Goal: Use online tool/utility: Utilize a website feature to perform a specific function

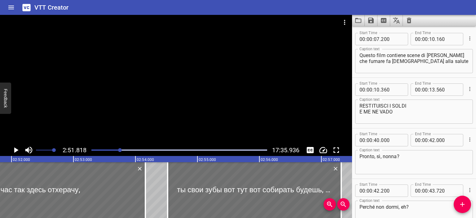
scroll to position [1306, 0]
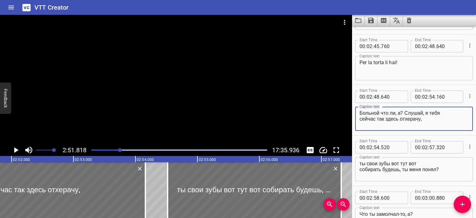
drag, startPoint x: 399, startPoint y: 114, endPoint x: 351, endPoint y: 114, distance: 48.6
click at [351, 114] on main "2:51.818 17:35.936 00:00.000 00:01.000 00:02.000 00:03.000 00:04.000 00:05.000 …" at bounding box center [238, 116] width 476 height 203
drag, startPoint x: 434, startPoint y: 122, endPoint x: 410, endPoint y: 114, distance: 25.6
click at [410, 114] on textarea "Cosa sei impazzito? Слушай, я тебя сейчас так здесь отхерачу," at bounding box center [413, 119] width 109 height 18
drag, startPoint x: 407, startPoint y: 113, endPoint x: 433, endPoint y: 118, distance: 26.9
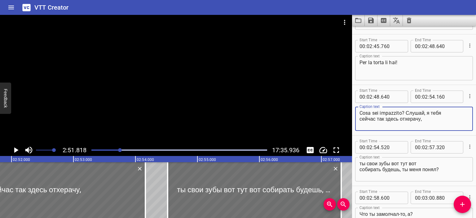
click at [433, 118] on textarea "Cosa sei impazzito? Слушай, я тебя сейчас так здесь отхерачу," at bounding box center [413, 119] width 109 height 18
type textarea "Cosa sei impazzito? Senti, adesso qui te ne do tante che"
click at [360, 164] on textarea "ты свои зубы вот тут вот собирать будешь, ты меня понял?" at bounding box center [413, 169] width 109 height 18
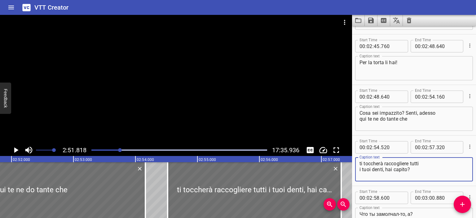
type textarea "ti toccherà raccogliere tutti i tuoi denti, hai capito?"
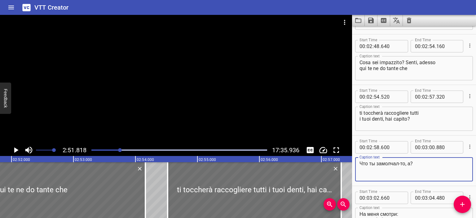
drag, startPoint x: 413, startPoint y: 164, endPoint x: 348, endPoint y: 162, distance: 65.1
click at [348, 162] on main "2:51.818 17:35.936 00:00.000 00:01.000 00:02.000 00:03.000 00:04.000 00:05.000 …" at bounding box center [238, 116] width 476 height 203
type textarea "C"
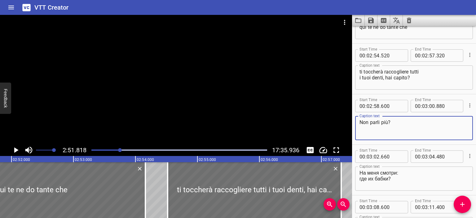
scroll to position [1398, 0]
type textarea "Non parli più?"
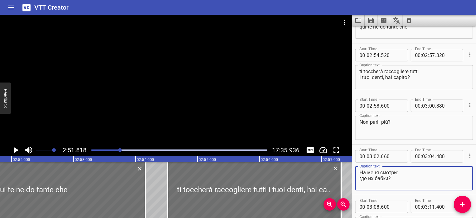
drag, startPoint x: 397, startPoint y: 173, endPoint x: 351, endPoint y: 171, distance: 46.8
click at [351, 171] on main "2:51.818 17:35.936 00:00.000 00:01.000 00:02.000 00:03.000 00:04.000 00:05.000 …" at bounding box center [238, 116] width 476 height 203
click at [392, 171] on textarea "Guardami: где их бабки?" at bounding box center [413, 178] width 109 height 18
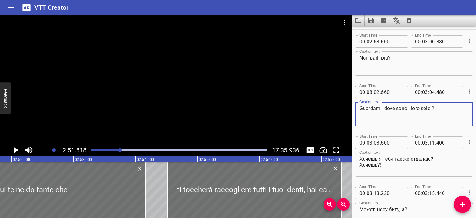
scroll to position [1465, 0]
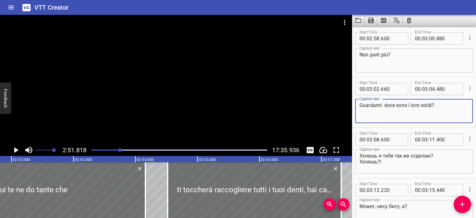
type textarea "Guardami: dove sono i loro soldi?"
click at [249, 109] on div at bounding box center [176, 79] width 352 height 129
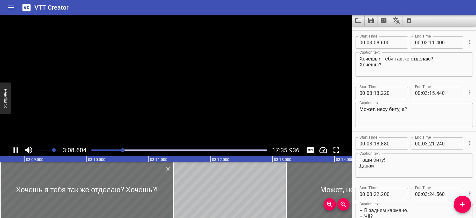
scroll to position [1565, 0]
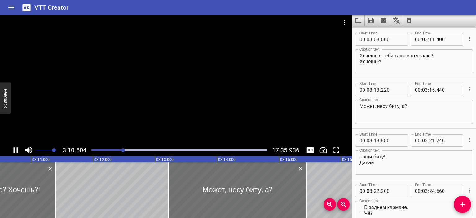
click at [234, 105] on div at bounding box center [176, 79] width 352 height 129
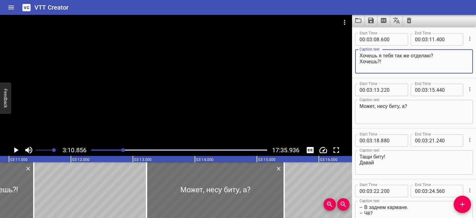
drag, startPoint x: 359, startPoint y: 56, endPoint x: 431, endPoint y: 55, distance: 71.9
click at [431, 55] on textarea "Хочешь я тебя так же отделаю? Хочешь?!" at bounding box center [413, 62] width 109 height 18
drag, startPoint x: 378, startPoint y: 62, endPoint x: 349, endPoint y: 58, distance: 28.5
click at [349, 58] on main "3:10.856 17:35.936 00:00.000 00:01.000 00:02.000 00:03.000 00:04.000 00:05.000 …" at bounding box center [238, 116] width 476 height 203
click at [368, 62] on textarea "Vuoi che ti riduca anche io così? Хочешь?!" at bounding box center [413, 62] width 109 height 18
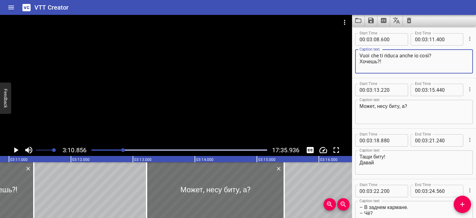
drag, startPoint x: 377, startPoint y: 61, endPoint x: 356, endPoint y: 59, distance: 20.8
click at [356, 59] on div "Vuoi che ti riduca anche io così? Хочешь?! Caption text" at bounding box center [414, 61] width 118 height 24
type textarea "Vuoi che ti riduca anche io così? Vuoi?!"
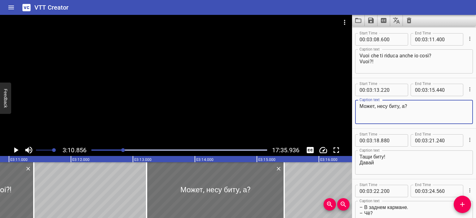
drag, startPoint x: 405, startPoint y: 106, endPoint x: 352, endPoint y: 103, distance: 52.8
click at [352, 103] on div "Start Time 00 : 03 : 13 . 220 Start Time End Time 00 : 03 : 15 . 440 End Time C…" at bounding box center [414, 103] width 124 height 50
type textarea "Prendo la mazza?"
click at [291, 125] on div at bounding box center [176, 79] width 352 height 129
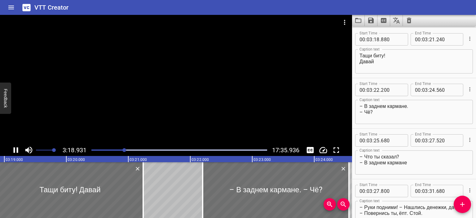
scroll to position [1666, 0]
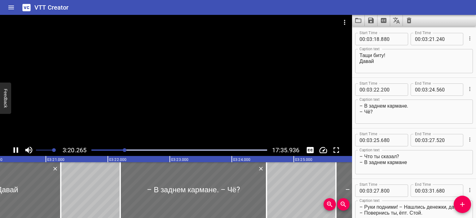
click at [239, 111] on div at bounding box center [176, 79] width 352 height 129
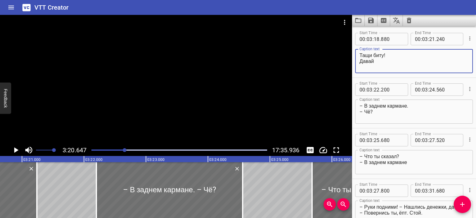
drag, startPoint x: 383, startPoint y: 56, endPoint x: 348, endPoint y: 55, distance: 34.7
click at [348, 55] on main "3:20.647 17:35.936 00:00.000 00:01.000 00:02.000 00:03.000 00:04.000 00:05.000 …" at bounding box center [238, 116] width 476 height 203
drag, startPoint x: 378, startPoint y: 62, endPoint x: 352, endPoint y: 61, distance: 26.0
click at [352, 61] on div "Start Time 00 : 03 : 18 . 880 Start Time End Time 00 : 03 : 21 . 240 End Time C…" at bounding box center [414, 52] width 124 height 50
type textarea "Prendi la mazza! Dai."
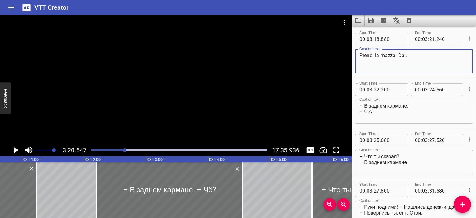
click at [262, 103] on div at bounding box center [176, 79] width 352 height 129
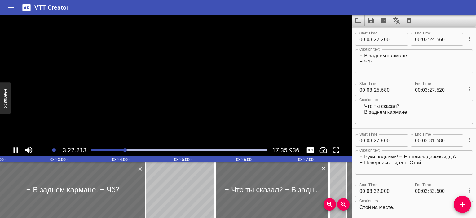
scroll to position [1717, 0]
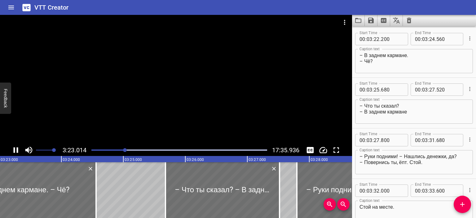
click at [263, 101] on div at bounding box center [176, 79] width 352 height 129
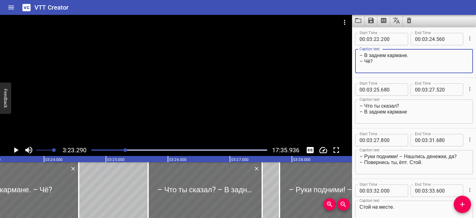
drag, startPoint x: 407, startPoint y: 57, endPoint x: 365, endPoint y: 56, distance: 42.8
click at [365, 56] on textarea "– В заднем кармане. – Чё?" at bounding box center [413, 61] width 109 height 18
click at [371, 61] on textarea "– Nella tasca dietro. – Чё?" at bounding box center [413, 61] width 109 height 18
type textarea "– Nella tasca dietro. – Cosa?"
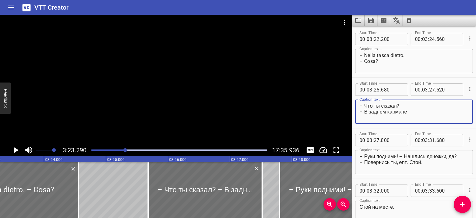
drag, startPoint x: 398, startPoint y: 104, endPoint x: 366, endPoint y: 104, distance: 32.8
click at [366, 104] on textarea "– Что ты сказал? – В заднем кармане" at bounding box center [413, 112] width 109 height 18
drag, startPoint x: 408, startPoint y: 111, endPoint x: 366, endPoint y: 113, distance: 42.5
click at [366, 113] on textarea "– Che hai detto? – В заднем кармане" at bounding box center [413, 112] width 109 height 18
type textarea "– Che hai detto? – Nella tasca dietro."
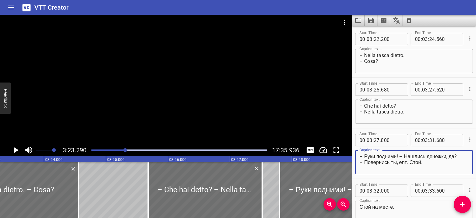
drag, startPoint x: 397, startPoint y: 158, endPoint x: 364, endPoint y: 156, distance: 33.2
click at [364, 156] on textarea "– Руки подними! – Нашлись денежки, да? – Повернись ты, ёпт. Стой." at bounding box center [413, 162] width 109 height 18
drag, startPoint x: 400, startPoint y: 156, endPoint x: 450, endPoint y: 156, distance: 49.6
click at [450, 156] on textarea "– Alza le mani! – Нашлись денежки, да? – Повернись ты, ёпт. Стой." at bounding box center [413, 162] width 109 height 18
drag, startPoint x: 364, startPoint y: 163, endPoint x: 397, endPoint y: 161, distance: 32.6
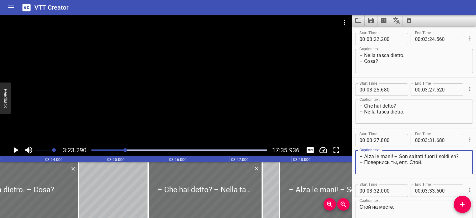
click at [397, 161] on textarea "– Alza le mani! – Son saltati fuori i soldi eh? – Повернись ты, ёпт. Стой." at bounding box center [413, 162] width 109 height 18
click at [408, 162] on textarea "– Alza le mani! – Son saltati fuori i soldi eh? – Girati cacchio. Стой." at bounding box center [413, 162] width 109 height 18
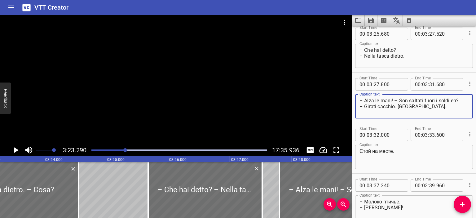
scroll to position [1773, 0]
type textarea "– Alza le mani! – Son saltati fuori i soldi eh? – Girati cacchio. [GEOGRAPHIC_D…"
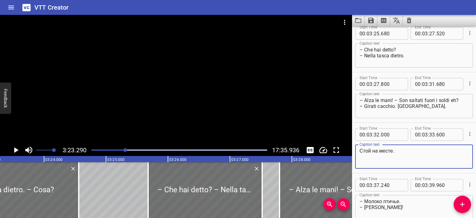
drag, startPoint x: 393, startPoint y: 151, endPoint x: 357, endPoint y: 151, distance: 36.6
click at [357, 151] on div "Стой на месте. Caption text" at bounding box center [414, 156] width 118 height 24
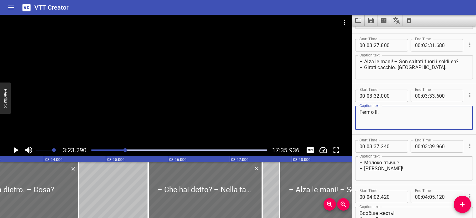
scroll to position [1812, 0]
type textarea "Fermo lì."
click at [280, 118] on div at bounding box center [176, 79] width 352 height 129
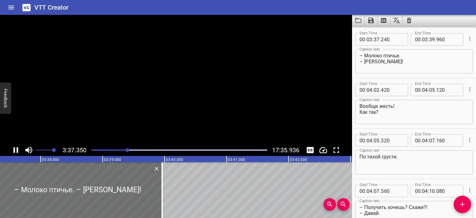
scroll to position [1919, 0]
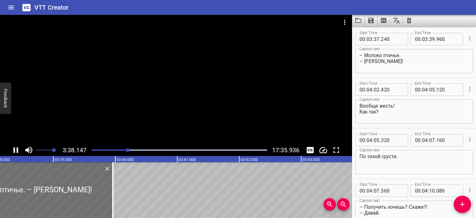
click at [217, 109] on div at bounding box center [176, 79] width 352 height 129
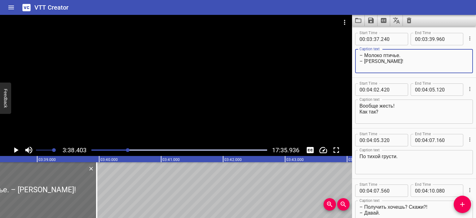
drag, startPoint x: 399, startPoint y: 56, endPoint x: 364, endPoint y: 57, distance: 34.7
click at [364, 57] on textarea "– Молоко птичье. – [PERSON_NAME]!" at bounding box center [413, 61] width 109 height 18
drag, startPoint x: 395, startPoint y: 61, endPoint x: 366, endPoint y: 61, distance: 28.8
click at [366, 61] on textarea "– Tieni il tuo dolcе. – [PERSON_NAME]!" at bounding box center [413, 61] width 109 height 18
type textarea "– Tieni il tuo dolcе. – Via di qua!"
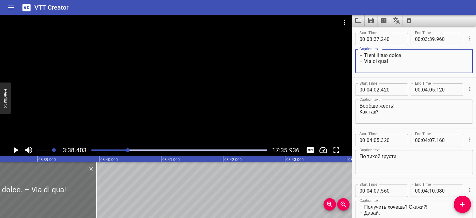
click at [294, 99] on div at bounding box center [176, 79] width 352 height 129
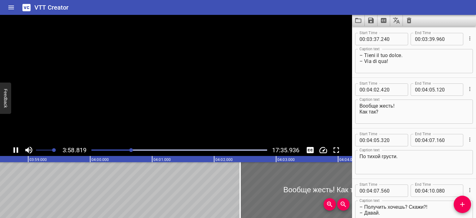
click at [266, 106] on video at bounding box center [176, 79] width 352 height 129
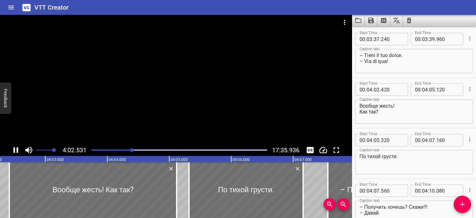
scroll to position [1969, 0]
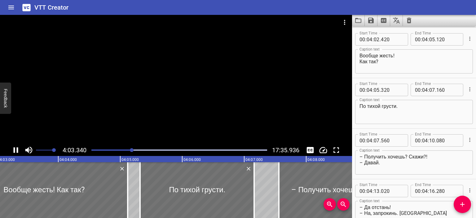
click at [227, 97] on div at bounding box center [176, 79] width 352 height 129
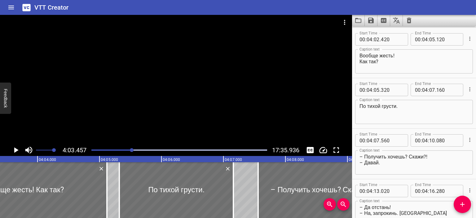
scroll to position [0, 15085]
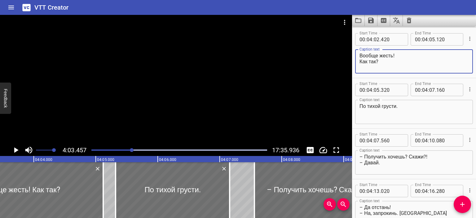
drag, startPoint x: 393, startPoint y: 54, endPoint x: 353, endPoint y: 55, distance: 40.0
click at [353, 55] on div "Start Time 00 : 04 : 02 . 420 Start Time End Time 00 : 04 : 05 . 120 End Time C…" at bounding box center [414, 53] width 124 height 50
drag, startPoint x: 377, startPoint y: 61, endPoint x: 356, endPoint y: 62, distance: 21.7
click at [356, 62] on div "Ma dimmi te! Как так? Caption text" at bounding box center [414, 61] width 118 height 24
type textarea "Ma dimmi te! Come è successo?"
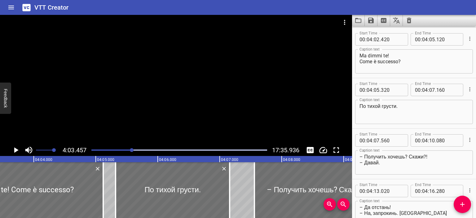
click at [305, 79] on div at bounding box center [176, 79] width 352 height 129
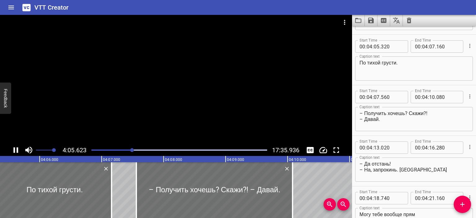
scroll to position [2020, 0]
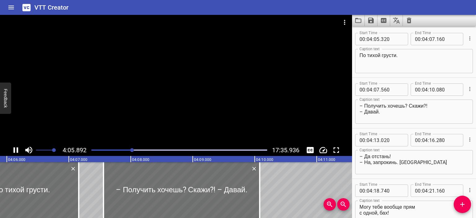
click at [284, 79] on div at bounding box center [176, 79] width 352 height 129
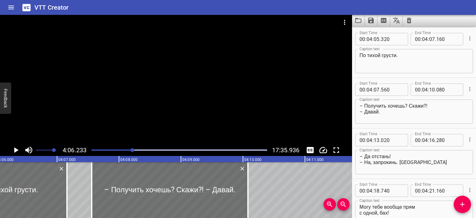
scroll to position [0, 15257]
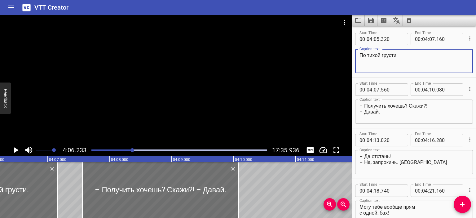
drag, startPoint x: 398, startPoint y: 58, endPoint x: 352, endPoint y: 57, distance: 45.9
click at [352, 57] on div "Start Time 00 : 04 : 05 . 320 Start Time End Time 00 : 04 : 07 . 160 End Time C…" at bounding box center [414, 52] width 124 height 50
type textarea "Eh niente di che."
click at [305, 92] on div at bounding box center [176, 79] width 352 height 129
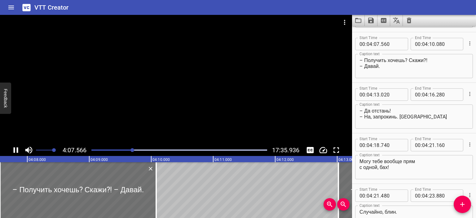
scroll to position [2070, 0]
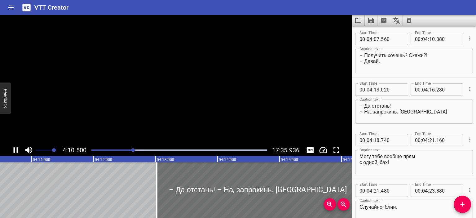
click at [260, 91] on video at bounding box center [176, 79] width 352 height 129
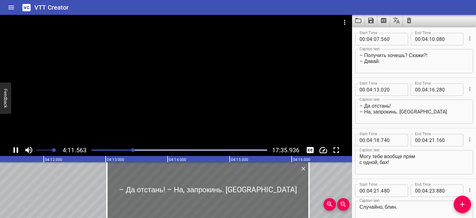
click at [237, 90] on div at bounding box center [176, 79] width 352 height 129
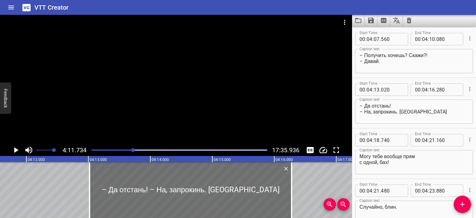
scroll to position [0, 15598]
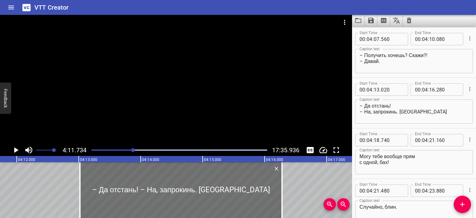
click at [276, 98] on div at bounding box center [176, 79] width 352 height 129
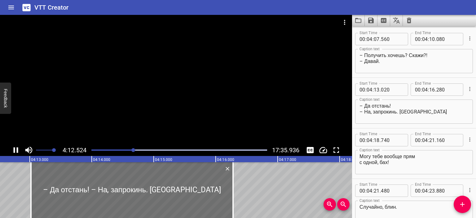
click at [259, 97] on div at bounding box center [176, 79] width 352 height 129
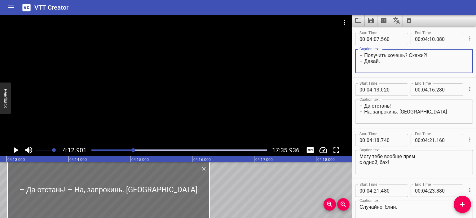
drag, startPoint x: 425, startPoint y: 57, endPoint x: 363, endPoint y: 57, distance: 61.3
click at [363, 57] on textarea "– Получить хочешь? Скажи?! – Давай." at bounding box center [413, 61] width 109 height 18
click at [379, 60] on textarea "– [PERSON_NAME] prenderle, eh. Dimmi?! – Давай." at bounding box center [413, 61] width 109 height 18
type textarea "– [PERSON_NAME] prenderle, eh. Dimmi?! – Dai."
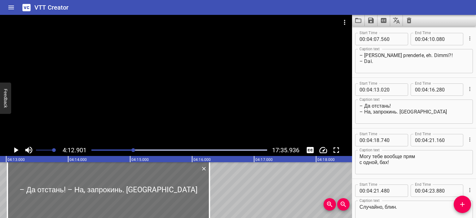
click at [323, 73] on div at bounding box center [176, 79] width 352 height 129
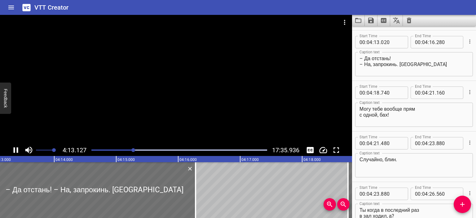
scroll to position [2121, 0]
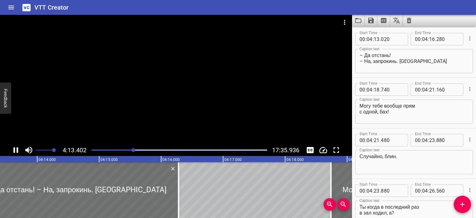
click at [280, 80] on div at bounding box center [176, 79] width 352 height 129
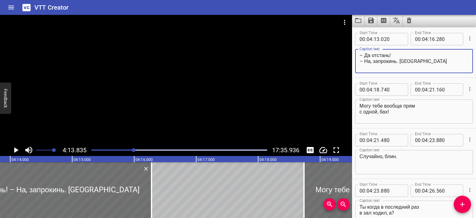
drag, startPoint x: 390, startPoint y: 56, endPoint x: 365, endPoint y: 56, distance: 25.1
click at [365, 56] on textarea "– Да отстань! – На, запрокинь. [GEOGRAPHIC_DATA]" at bounding box center [413, 61] width 109 height 18
click at [366, 63] on textarea "– Lasciami stare! – На, запрокинь. [GEOGRAPHIC_DATA]" at bounding box center [413, 61] width 109 height 18
click at [288, 82] on div at bounding box center [176, 79] width 352 height 129
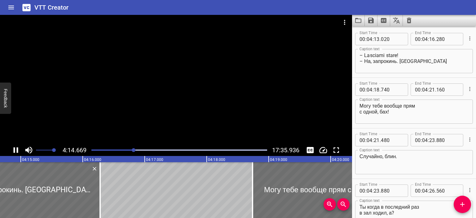
click at [275, 83] on div at bounding box center [176, 79] width 352 height 129
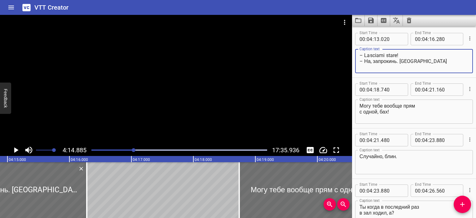
drag, startPoint x: 365, startPoint y: 61, endPoint x: 424, endPoint y: 61, distance: 59.2
click at [424, 61] on textarea "– Lasciami stare! – На, запрокинь. [GEOGRAPHIC_DATA]" at bounding box center [413, 61] width 109 height 18
type textarea "– Lasciami stare! – Metticelo sopra. Bello fresco."
click at [300, 88] on div at bounding box center [176, 79] width 352 height 129
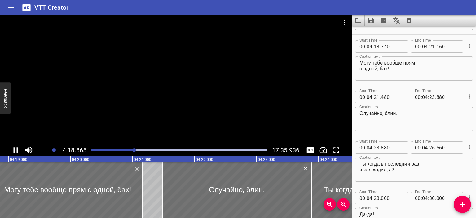
scroll to position [2171, 0]
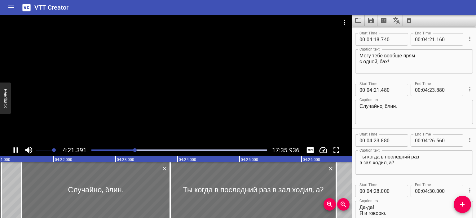
click at [224, 88] on div at bounding box center [176, 79] width 352 height 129
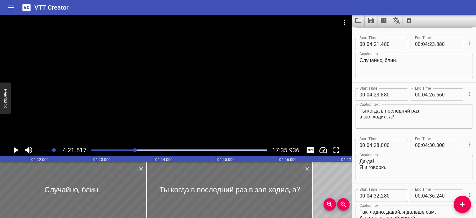
scroll to position [2222, 0]
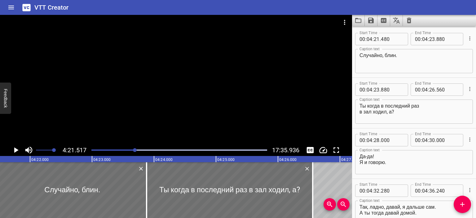
click at [196, 112] on div at bounding box center [176, 79] width 352 height 129
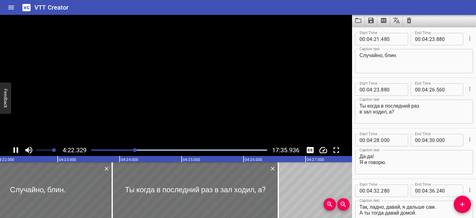
click at [196, 112] on video at bounding box center [176, 79] width 352 height 129
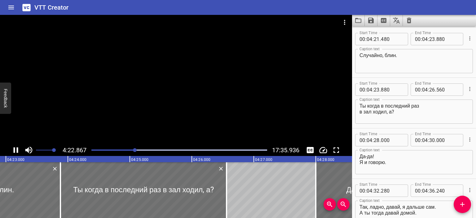
click at [216, 95] on div at bounding box center [176, 79] width 352 height 129
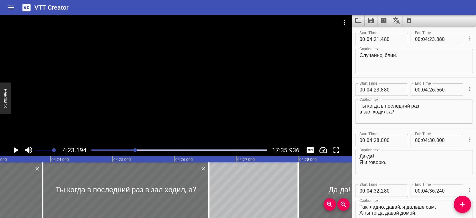
scroll to position [0, 16308]
drag, startPoint x: 398, startPoint y: 59, endPoint x: 342, endPoint y: 57, distance: 55.5
click at [342, 57] on main "4:23.194 17:35.936 00:00.000 00:01.000 00:02.000 00:03.000 00:04.000 00:05.000 …" at bounding box center [238, 116] width 476 height 203
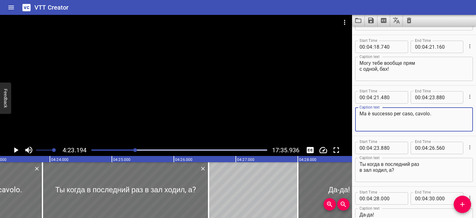
scroll to position [2163, 0]
type textarea "Ma è successo per caso, cavolo."
click at [359, 63] on div "Могу тебе вообще прям с одной, бах! Caption text" at bounding box center [414, 69] width 118 height 24
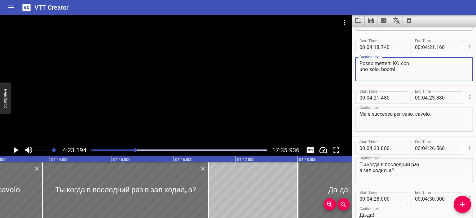
scroll to position [2196, 0]
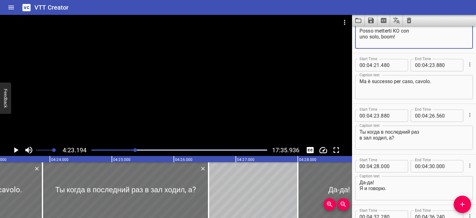
type textarea "Posso metterti KO con uno solo, boom!"
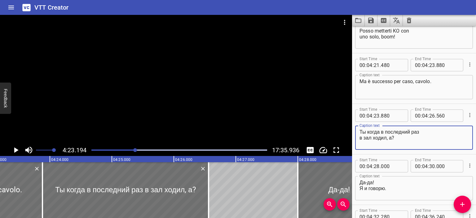
drag, startPoint x: 394, startPoint y: 138, endPoint x: 352, endPoint y: 132, distance: 42.4
click at [352, 132] on div "Start Time 00 : 04 : 23 . 880 Start Time End Time 00 : 04 : 26 . 560 End Time C…" at bounding box center [414, 129] width 124 height 50
type textarea "Quando sei andato in palestra l'ultima volta?"
click at [243, 104] on div at bounding box center [176, 79] width 352 height 129
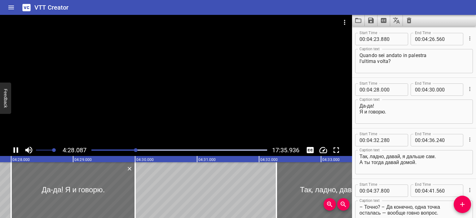
scroll to position [2323, 0]
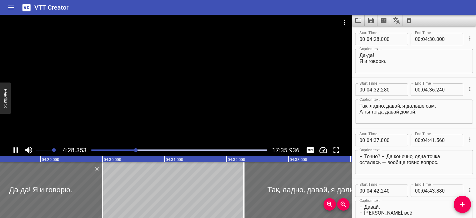
click at [183, 101] on div at bounding box center [176, 79] width 352 height 129
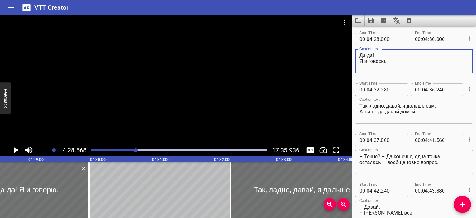
drag, startPoint x: 372, startPoint y: 55, endPoint x: 360, endPoint y: 55, distance: 12.7
click at [360, 55] on textarea "Да-да! Я и говорю." at bounding box center [413, 61] width 109 height 18
drag, startPoint x: 387, startPoint y: 62, endPoint x: 350, endPoint y: 62, distance: 36.9
click at [350, 62] on main "4:28.568 17:35.936 00:00.000 00:01.000 00:02.000 00:03.000 00:04.000 00:05.000 …" at bounding box center [238, 116] width 476 height 203
type textarea "Ecco! Proprio come dico io."
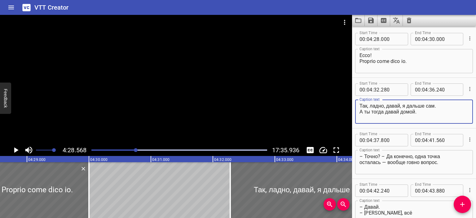
drag, startPoint x: 435, startPoint y: 105, endPoint x: 378, endPoint y: 104, distance: 56.7
click at [378, 104] on textarea "Так, ладно, давай, я дальше сам. А ты тогда давай домой." at bounding box center [413, 112] width 109 height 18
click at [261, 110] on div at bounding box center [176, 79] width 352 height 129
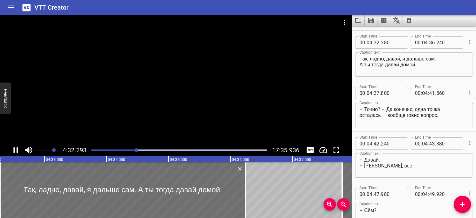
scroll to position [2373, 0]
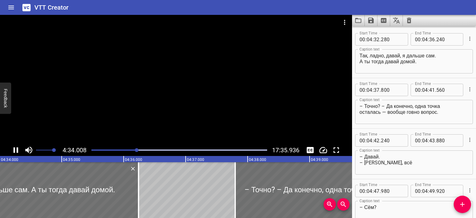
click at [239, 104] on div at bounding box center [176, 79] width 352 height 129
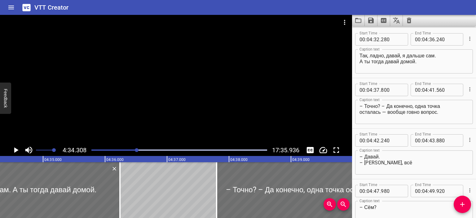
click at [360, 55] on textarea "Так, ладно, давай, я дальше сам. А ты тогда давай домой." at bounding box center [413, 62] width 109 height 18
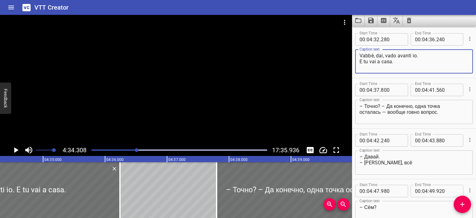
type textarea "Vabbè, dai, vado avanti io. E tu vai a casa."
click at [378, 105] on textarea "– Точно? – Да конечно, одна точка осталась — вообще говно вопрос." at bounding box center [413, 112] width 109 height 18
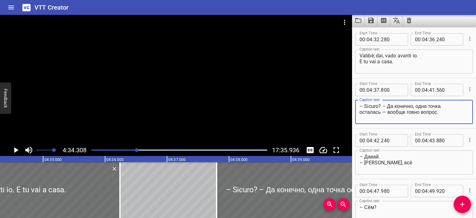
drag, startPoint x: 380, startPoint y: 112, endPoint x: 387, endPoint y: 107, distance: 9.7
click at [387, 107] on textarea "– Sicuro? – Да конечно, одна точка осталась — вообще говно вопрос." at bounding box center [413, 112] width 109 height 18
type textarea "– Sicuro? – [PERSON_NAME], è rimasto solo uno da fare: ci vuole un attimo."
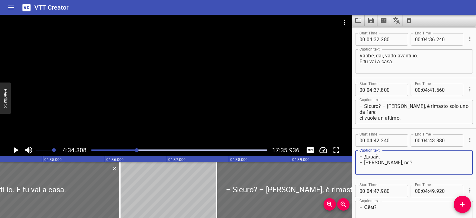
drag, startPoint x: 379, startPoint y: 155, endPoint x: 366, endPoint y: 156, distance: 13.6
click at [366, 156] on textarea "– Давай. – [PERSON_NAME], всё" at bounding box center [413, 163] width 109 height 18
drag, startPoint x: 366, startPoint y: 163, endPoint x: 389, endPoint y: 162, distance: 23.3
click at [389, 162] on textarea "– Ok. – [PERSON_NAME], всё" at bounding box center [413, 163] width 109 height 18
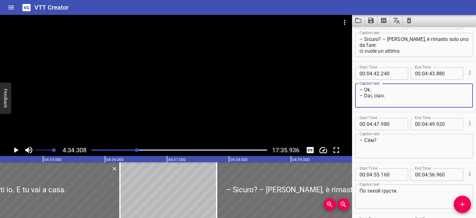
scroll to position [2446, 0]
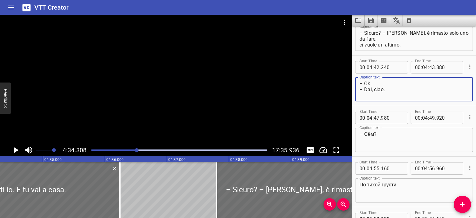
type textarea "– Ok. – Dai, ciao."
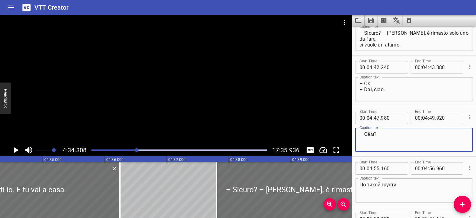
drag, startPoint x: 373, startPoint y: 134, endPoint x: 365, endPoint y: 134, distance: 8.1
click at [365, 134] on textarea "– Сём?" at bounding box center [413, 140] width 109 height 18
type textarea "– [PERSON_NAME]?"
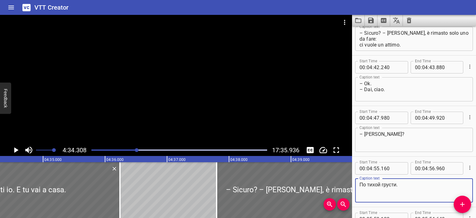
drag, startPoint x: 397, startPoint y: 183, endPoint x: 358, endPoint y: 181, distance: 38.8
click at [358, 181] on div "По тихой грусти. Caption text" at bounding box center [414, 190] width 118 height 24
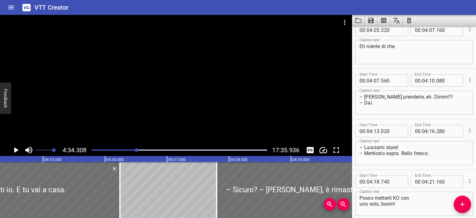
scroll to position [1978, 0]
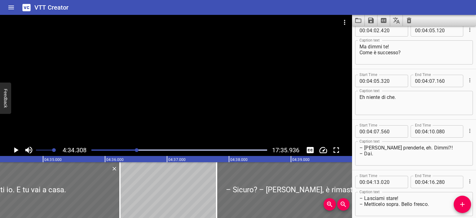
type textarea "Un po' così."
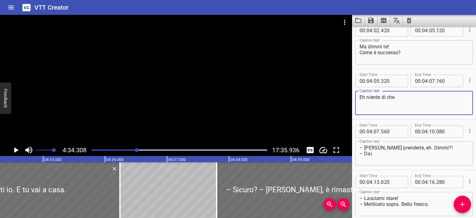
drag, startPoint x: 403, startPoint y: 99, endPoint x: 367, endPoint y: 99, distance: 36.2
click at [367, 99] on textarea "Eh niente di che." at bounding box center [413, 103] width 109 height 18
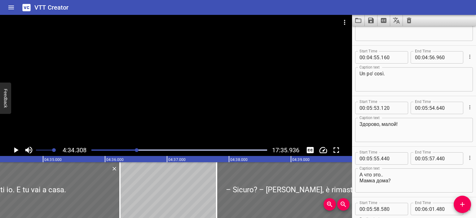
scroll to position [2558, 0]
type textarea "Eh, un po' così."
click at [267, 117] on div at bounding box center [176, 79] width 352 height 129
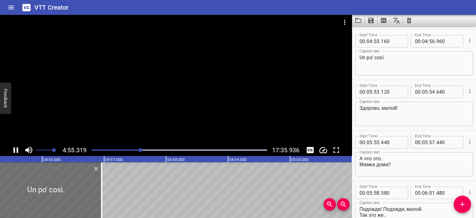
scroll to position [2575, 0]
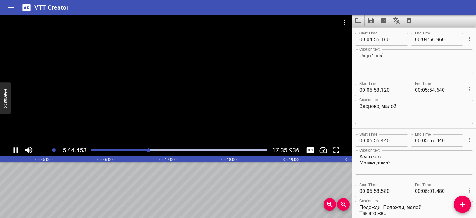
click at [218, 95] on div at bounding box center [176, 79] width 352 height 129
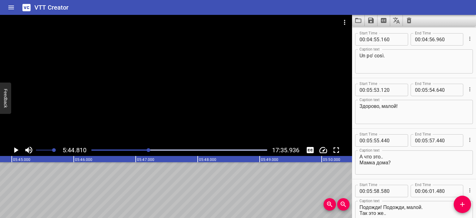
click at [218, 95] on div at bounding box center [176, 79] width 352 height 129
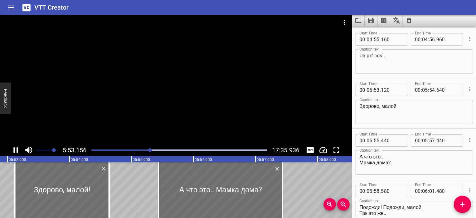
scroll to position [2626, 0]
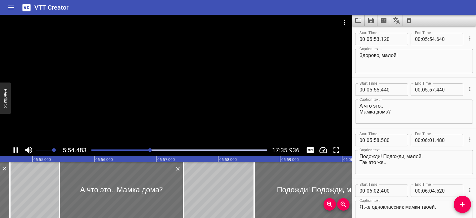
click at [215, 77] on div at bounding box center [176, 79] width 352 height 129
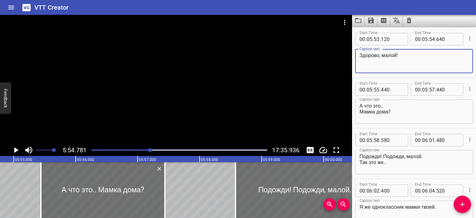
drag, startPoint x: 397, startPoint y: 57, endPoint x: 343, endPoint y: 55, distance: 54.9
click at [343, 55] on main "5:54.781 17:35.936 00:00.000 00:01.000 00:02.000 00:03.000 00:04.000 00:05.000 …" at bounding box center [238, 116] width 476 height 203
type textarea "Ciao piccolo!"
click at [251, 101] on div at bounding box center [176, 79] width 352 height 129
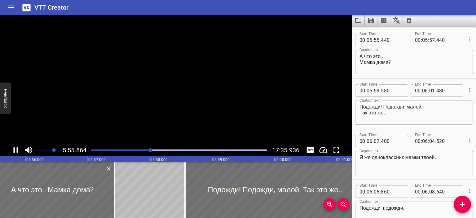
scroll to position [2676, 0]
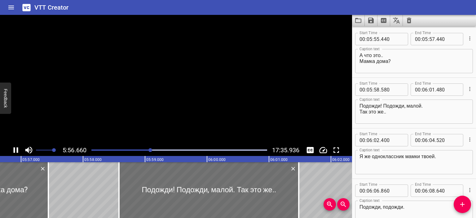
click at [251, 101] on video at bounding box center [176, 79] width 352 height 129
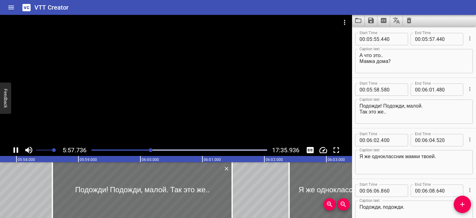
click at [240, 94] on div at bounding box center [176, 79] width 352 height 129
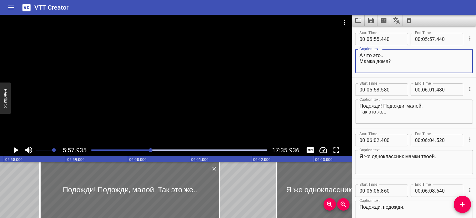
drag, startPoint x: 384, startPoint y: 57, endPoint x: 344, endPoint y: 57, distance: 40.0
click at [344, 57] on main "5:57.935 17:35.936 00:00.000 00:01.000 00:02.000 00:03.000 00:04.000 00:05.000 …" at bounding box center [238, 116] width 476 height 203
drag, startPoint x: 390, startPoint y: 61, endPoint x: 354, endPoint y: 60, distance: 35.3
click at [354, 60] on div "Start Time 00 : 05 : 55 . 440 Start Time End Time 00 : 05 : 57 . 440 End Time C…" at bounding box center [414, 52] width 124 height 50
type textarea "Che c'è... La mamma è a casa?"
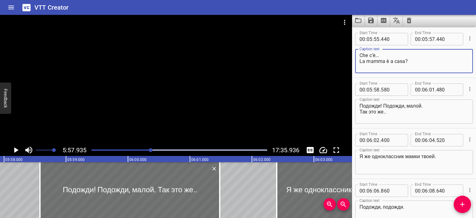
click at [362, 103] on textarea "Подожди! Подожди, малой. Так это же.." at bounding box center [413, 112] width 109 height 18
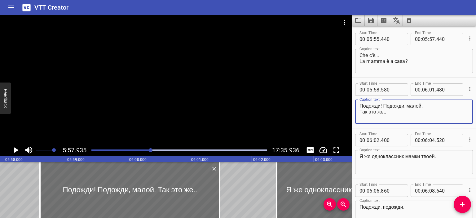
click at [359, 104] on textarea "Подожди! Подожди, малой. Так это же.." at bounding box center [413, 112] width 109 height 18
type textarea "Aspetta! Aspetta, piccolo. Sono..."
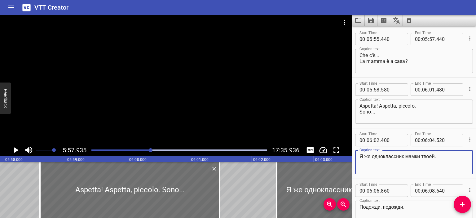
drag, startPoint x: 437, startPoint y: 155, endPoint x: 356, endPoint y: 155, distance: 81.8
click at [356, 155] on div "Я же одноклассник мамки твоей. Caption text" at bounding box center [414, 162] width 118 height 24
type textarea "U"
type textarea "un compagno di classe di tua mamma."
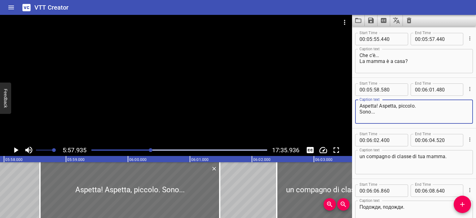
drag, startPoint x: 396, startPoint y: 106, endPoint x: 357, endPoint y: 105, distance: 38.7
click at [357, 105] on div "Aspetta! Aspetta, piccolo. Sono... Caption text" at bounding box center [414, 111] width 118 height 24
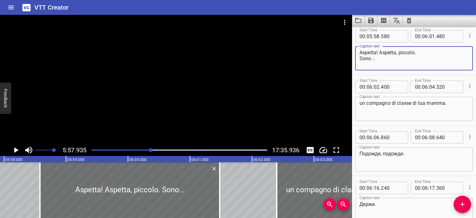
scroll to position [2731, 0]
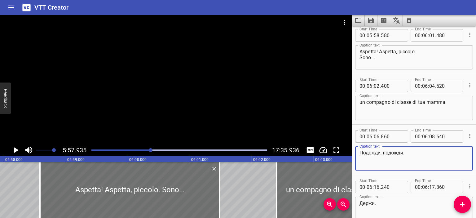
drag, startPoint x: 404, startPoint y: 152, endPoint x: 352, endPoint y: 153, distance: 52.1
click at [352, 153] on div "Start Time 00 : 06 : 06 . 860 Start Time End Time 00 : 06 : 08 . 640 End Time C…" at bounding box center [414, 150] width 124 height 50
paste textarea "Aspetta! Aspetta"
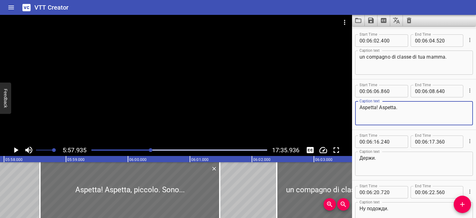
scroll to position [2777, 0]
type textarea "Aspetta! Aspetta."
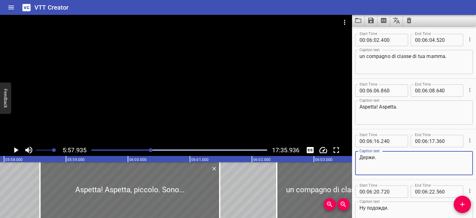
drag, startPoint x: 375, startPoint y: 157, endPoint x: 346, endPoint y: 159, distance: 29.8
click at [346, 159] on main "5:57.935 17:35.936 00:00.000 00:01.000 00:02.000 00:03.000 00:04.000 00:05.000 …" at bounding box center [238, 116] width 476 height 203
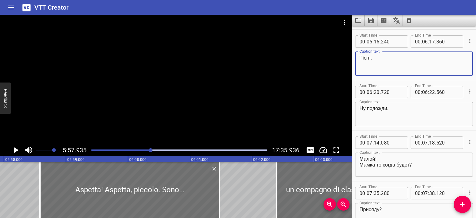
scroll to position [2891, 0]
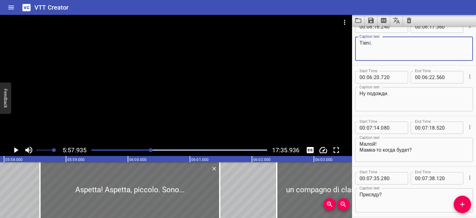
type textarea "Tieni."
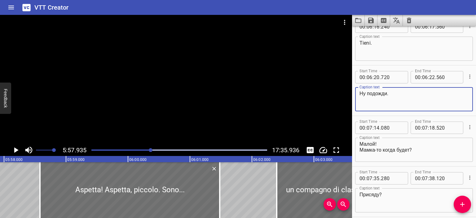
drag, startPoint x: 388, startPoint y: 94, endPoint x: 345, endPoint y: 94, distance: 42.8
click at [345, 94] on main "5:57.935 17:35.936 00:00.000 00:01.000 00:02.000 00:03.000 00:04.000 00:05.000 …" at bounding box center [238, 116] width 476 height 203
type textarea "Aspetta dai."
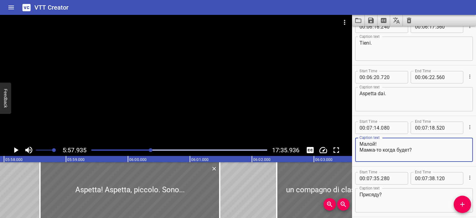
drag, startPoint x: 375, startPoint y: 143, endPoint x: 350, endPoint y: 142, distance: 25.1
click at [350, 142] on main "5:57.935 17:35.936 00:00.000 00:01.000 00:02.000 00:03.000 00:04.000 00:05.000 …" at bounding box center [238, 116] width 476 height 203
drag, startPoint x: 360, startPoint y: 147, endPoint x: 412, endPoint y: 150, distance: 52.4
click at [412, 150] on textarea "Piccolo! Мамка-то когда будет?" at bounding box center [413, 150] width 109 height 18
type textarea "Piccolo! Quando arriva tua mamma?"
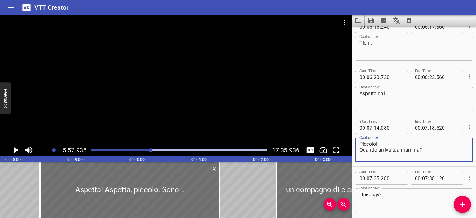
click at [233, 110] on div at bounding box center [176, 79] width 352 height 129
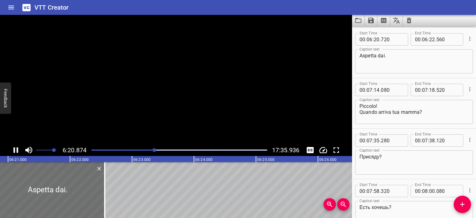
scroll to position [2929, 0]
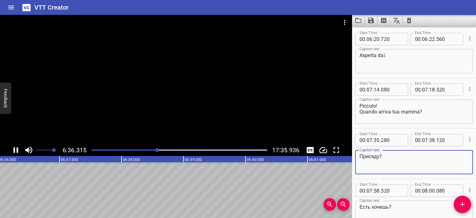
drag, startPoint x: 379, startPoint y: 155, endPoint x: 346, endPoint y: 155, distance: 32.2
click at [346, 155] on main "6:36.315 17:35.936 00:00.000 00:01.000 00:02.000 00:03.000 00:04.000 00:05.000 …" at bounding box center [238, 116] width 476 height 203
type textarea "Mi siedo?"
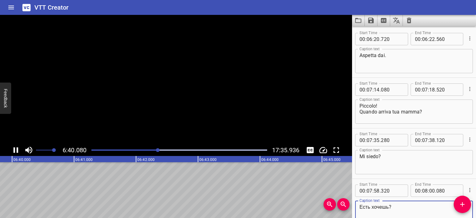
drag, startPoint x: 389, startPoint y: 207, endPoint x: 345, endPoint y: 203, distance: 44.8
click at [345, 203] on main "6:40.080 17:35.936 00:00.000 00:01.000 00:02.000 00:03.000 00:04.000 00:05.000 …" at bounding box center [238, 116] width 476 height 203
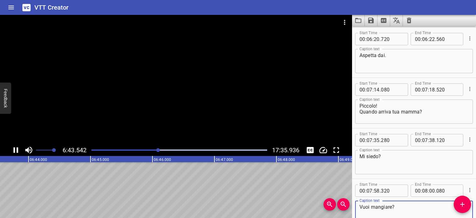
type textarea "Vuoi mangiare?"
click at [289, 128] on div at bounding box center [176, 79] width 352 height 129
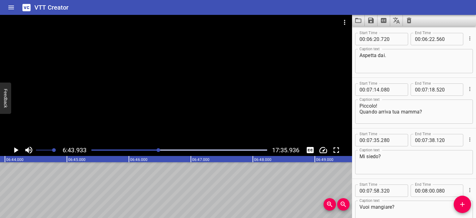
scroll to position [0, 25029]
click at [271, 112] on div at bounding box center [176, 79] width 352 height 129
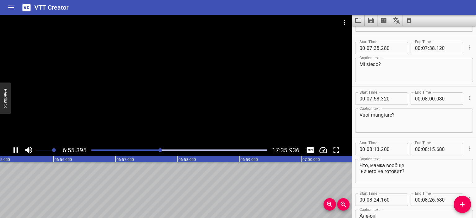
scroll to position [3034, 0]
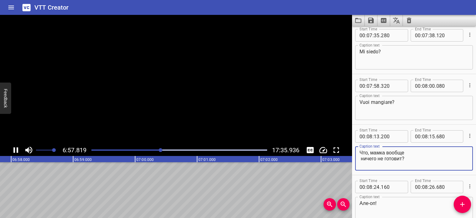
drag, startPoint x: 403, startPoint y: 158, endPoint x: 358, endPoint y: 152, distance: 46.2
click at [358, 152] on div "Что, мамка вообще ничего не готовит? Caption text" at bounding box center [414, 158] width 118 height 24
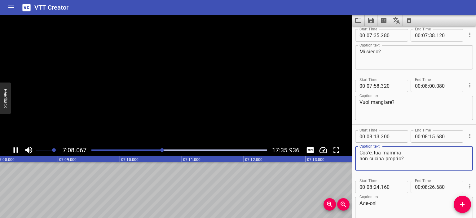
type textarea "Cos'è, tua mamma non cucina proprio?"
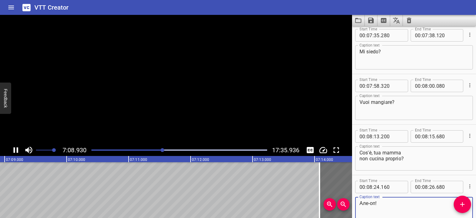
drag, startPoint x: 375, startPoint y: 201, endPoint x: 356, endPoint y: 200, distance: 18.6
click at [356, 200] on div "Але-оп! Caption text" at bounding box center [414, 209] width 118 height 24
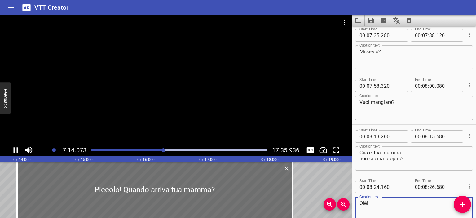
scroll to position [0, 26896]
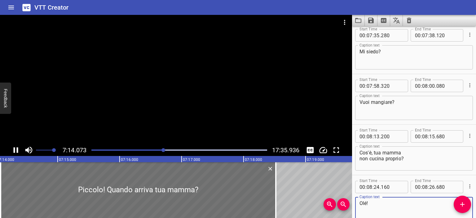
click at [279, 112] on div at bounding box center [176, 79] width 352 height 129
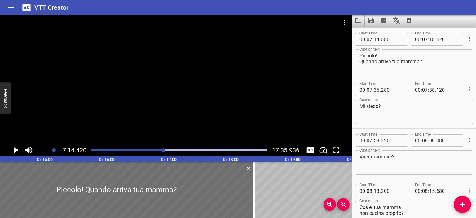
click at [279, 112] on div at bounding box center [176, 79] width 352 height 129
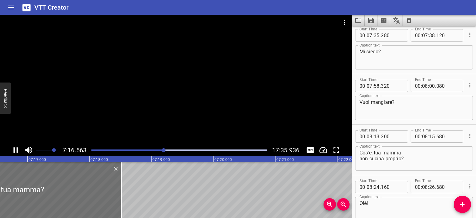
scroll to position [3034, 0]
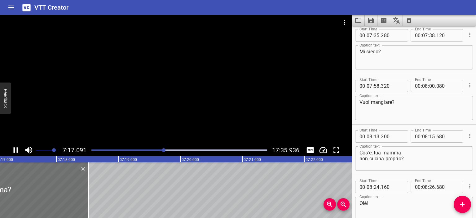
click at [364, 207] on textarea "Olé!" at bounding box center [413, 209] width 109 height 18
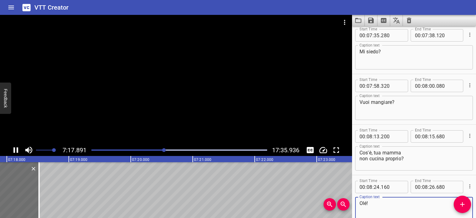
click at [363, 205] on textarea "Olé!" at bounding box center [413, 209] width 109 height 18
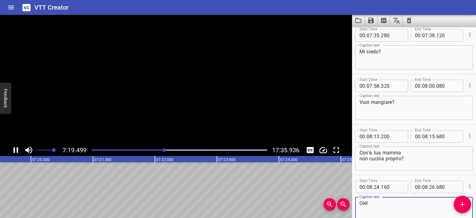
click at [363, 202] on textarea "Olé!" at bounding box center [413, 209] width 109 height 18
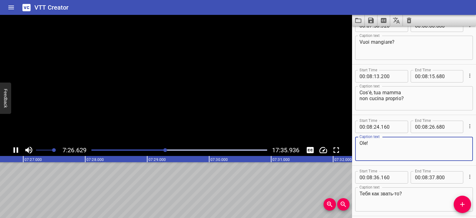
scroll to position [3093, 0]
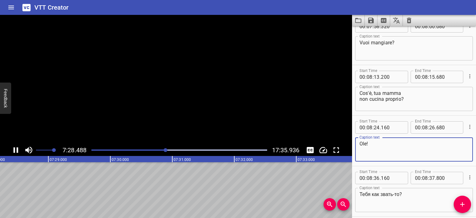
type textarea "Ole!"
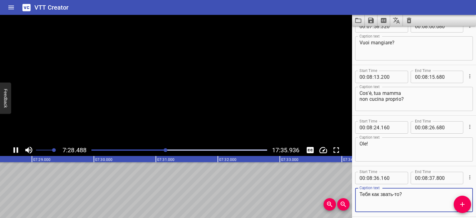
drag, startPoint x: 400, startPoint y: 195, endPoint x: 348, endPoint y: 192, distance: 52.5
click at [348, 192] on main "7:28.488 17:35.936 00:00.000 00:01.000 00:02.000 00:03.000 00:04.000 00:05.000 …" at bounding box center [238, 116] width 476 height 203
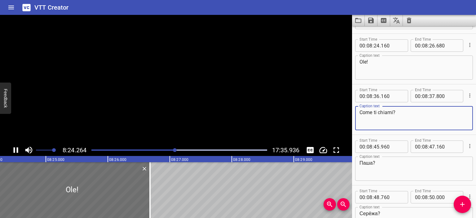
scroll to position [3181, 0]
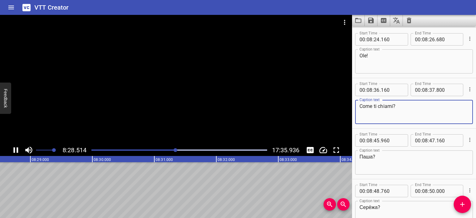
type textarea "Come ti chiami?"
click at [244, 100] on div at bounding box center [176, 79] width 352 height 129
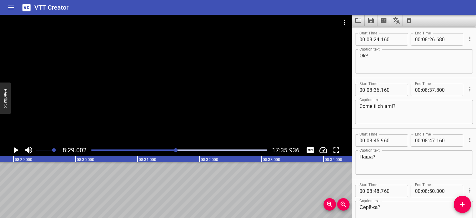
scroll to position [0, 31539]
click at [367, 55] on textarea "Ole!" at bounding box center [413, 62] width 109 height 18
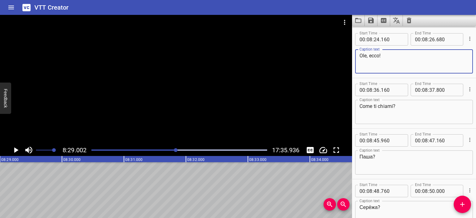
type textarea "Ole, ecco!"
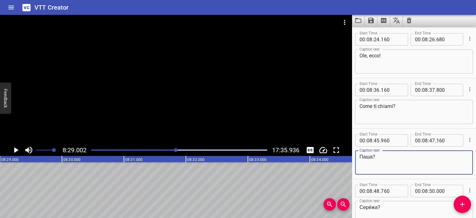
drag, startPoint x: 373, startPoint y: 155, endPoint x: 351, endPoint y: 155, distance: 22.3
click at [351, 155] on main "8:29.002 17:35.936 00:00.000 00:01.000 00:02.000 00:03.000 00:04.000 00:05.000 …" at bounding box center [238, 116] width 476 height 203
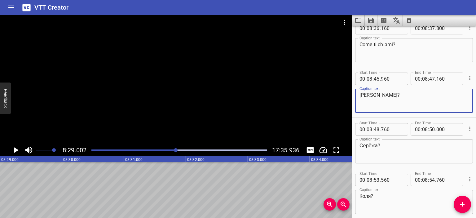
scroll to position [3245, 0]
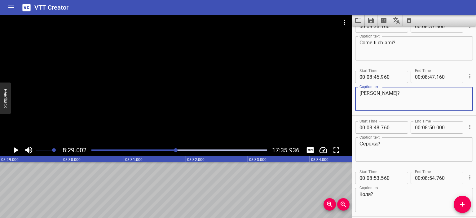
type textarea "[PERSON_NAME]?"
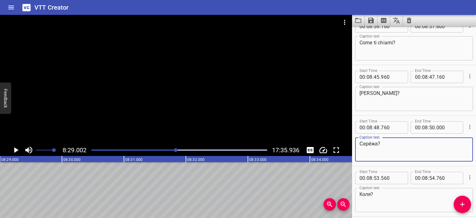
drag, startPoint x: 377, startPoint y: 142, endPoint x: 342, endPoint y: 141, distance: 34.7
click at [342, 141] on main "8:29.002 17:35.936 00:00.000 00:01.000 00:02.000 00:03.000 00:04.000 00:05.000 …" at bounding box center [238, 116] width 476 height 203
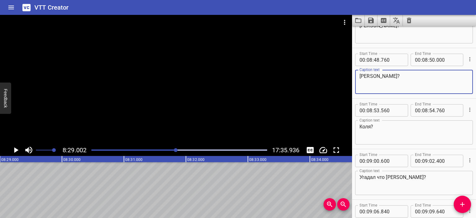
type textarea "[PERSON_NAME]?"
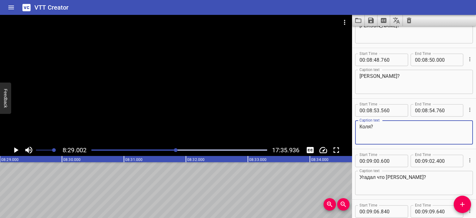
drag, startPoint x: 371, startPoint y: 126, endPoint x: 348, endPoint y: 125, distance: 22.3
click at [348, 125] on main "8:29.002 17:35.936 00:00.000 00:01.000 00:02.000 00:03.000 00:04.000 00:05.000 …" at bounding box center [238, 116] width 476 height 203
type textarea "[PERSON_NAME]?"
click at [390, 177] on textarea "Угадал что [PERSON_NAME]?" at bounding box center [413, 183] width 109 height 18
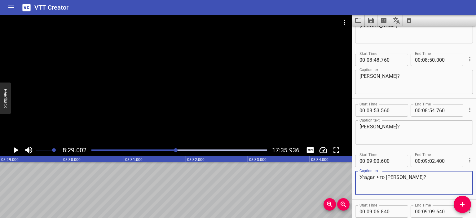
drag, startPoint x: 393, startPoint y: 177, endPoint x: 328, endPoint y: 174, distance: 64.5
click at [328, 174] on main "8:29.002 17:35.936 00:00.000 00:01.000 00:02.000 00:03.000 00:04.000 00:05.000 …" at bounding box center [238, 116] width 476 height 203
type textarea "Ho indovinato?"
click at [236, 94] on div at bounding box center [176, 79] width 352 height 129
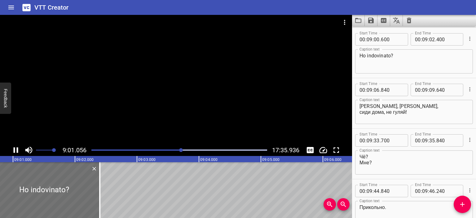
scroll to position [3434, 0]
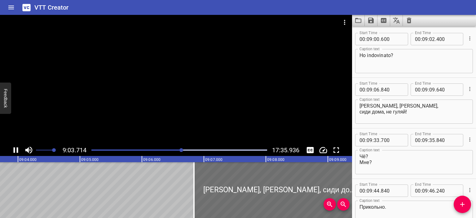
click at [248, 99] on div at bounding box center [176, 79] width 352 height 129
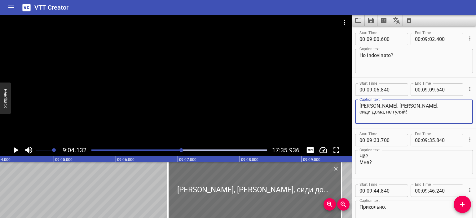
drag, startPoint x: 405, startPoint y: 112, endPoint x: 357, endPoint y: 107, distance: 48.3
click at [357, 107] on div "[PERSON_NAME], [PERSON_NAME], сиди дома, не гуляй! Caption text" at bounding box center [414, 111] width 118 height 24
type textarea "[PERSON_NAME], [PERSON_NAME], stai a casa non uscire!"
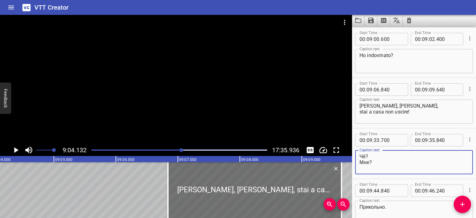
drag, startPoint x: 366, startPoint y: 153, endPoint x: 359, endPoint y: 154, distance: 6.2
click at [359, 154] on textarea "Чё? Мне?" at bounding box center [413, 162] width 109 height 18
drag, startPoint x: 369, startPoint y: 160, endPoint x: 358, endPoint y: 160, distance: 10.8
click at [358, 160] on div "[DEMOGRAPHIC_DATA]? Мне? Caption text" at bounding box center [414, 162] width 118 height 24
type textarea "[DEMOGRAPHIC_DATA]? Per me?"
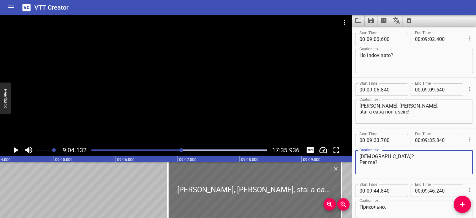
click at [236, 87] on div at bounding box center [176, 79] width 352 height 129
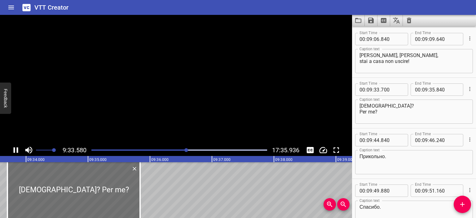
scroll to position [3535, 0]
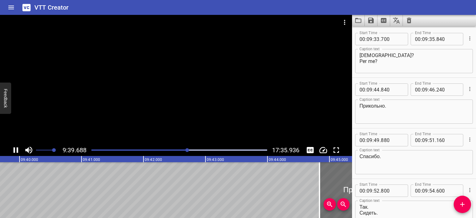
click at [254, 96] on div at bounding box center [176, 79] width 352 height 129
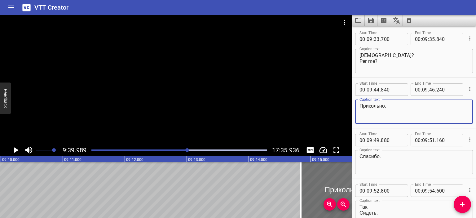
drag, startPoint x: 385, startPoint y: 107, endPoint x: 347, endPoint y: 104, distance: 38.8
click at [347, 104] on main "9:39.989 17:35.936 00:00.000 00:01.000 00:02.000 00:03.000 00:04.000 00:05.000 …" at bounding box center [238, 116] width 476 height 203
type textarea "Bello."
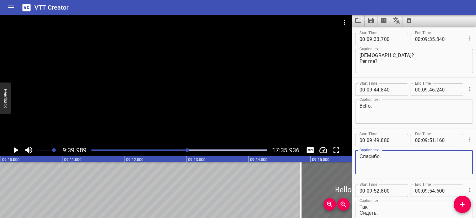
drag, startPoint x: 378, startPoint y: 156, endPoint x: 351, endPoint y: 157, distance: 27.3
click at [351, 157] on main "9:39.989 17:35.936 00:00.000 00:01.000 00:02.000 00:03.000 00:04.000 00:05.000 …" at bounding box center [238, 116] width 476 height 203
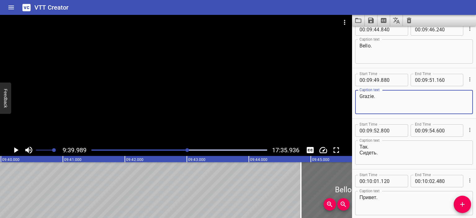
scroll to position [3596, 0]
type textarea "Grazie."
click at [267, 115] on div at bounding box center [176, 79] width 352 height 129
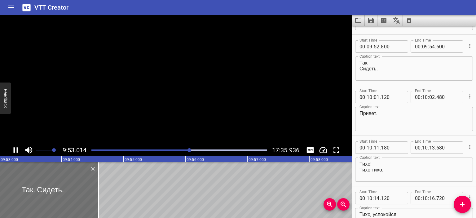
scroll to position [3686, 0]
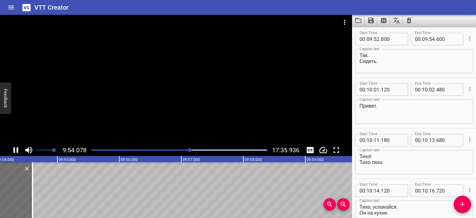
click at [258, 106] on div at bounding box center [176, 79] width 352 height 129
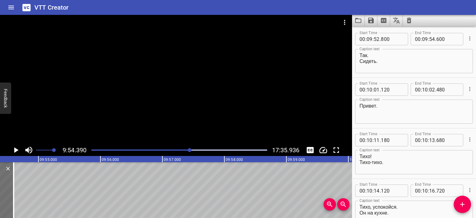
scroll to position [0, 36830]
drag, startPoint x: 378, startPoint y: 63, endPoint x: 354, endPoint y: 58, distance: 24.4
click at [354, 58] on div "Start Time 00 : 09 : 52 . 800 Start Time End Time 00 : 09 : 54 . 600 End Time C…" at bounding box center [414, 52] width 124 height 50
type textarea "Ehi. Stai seduto."
drag, startPoint x: 378, startPoint y: 107, endPoint x: 350, endPoint y: 107, distance: 27.6
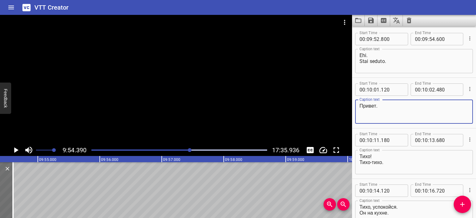
click at [350, 107] on main "9:54.390 17:35.936 00:00.000 00:01.000 00:02.000 00:03.000 00:04.000 00:05.000 …" at bounding box center [238, 116] width 476 height 203
type textarea "Ciao."
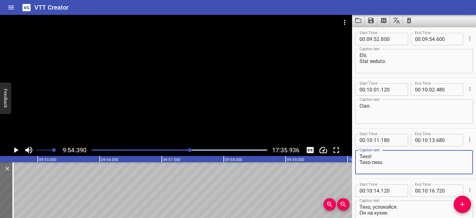
drag, startPoint x: 371, startPoint y: 155, endPoint x: 358, endPoint y: 154, distance: 12.7
click at [358, 154] on div "Тихо! Тихо-тихо. Caption text" at bounding box center [414, 162] width 118 height 24
drag, startPoint x: 382, startPoint y: 162, endPoint x: 354, endPoint y: 164, distance: 27.3
click at [354, 164] on div "Start Time 00 : 10 : 11 . 180 Start Time End Time 00 : 10 : 13 . 680 End Time C…" at bounding box center [414, 153] width 124 height 50
type textarea "Piano! Piano, piano."
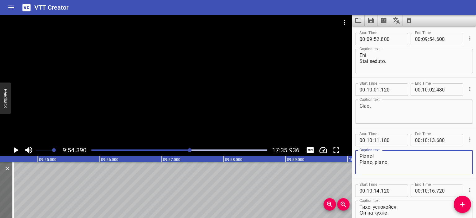
click at [265, 111] on div at bounding box center [176, 79] width 352 height 129
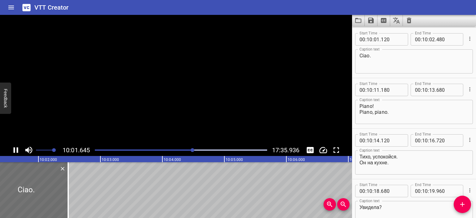
scroll to position [3737, 0]
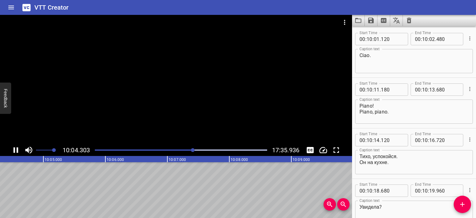
click at [244, 99] on div at bounding box center [176, 79] width 352 height 129
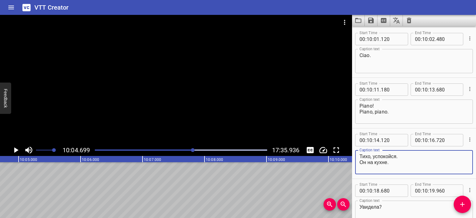
drag, startPoint x: 396, startPoint y: 157, endPoint x: 347, endPoint y: 158, distance: 49.0
click at [347, 158] on main "10:04.699 17:35.936 00:00.000 00:01.000 00:02.000 00:03.000 00:04.000 00:05.000…" at bounding box center [238, 116] width 476 height 203
drag, startPoint x: 386, startPoint y: 162, endPoint x: 347, endPoint y: 162, distance: 38.7
click at [347, 162] on main "10:04.699 17:35.936 00:00.000 00:01.000 00:02.000 00:03.000 00:04.000 00:05.000…" at bounding box center [238, 116] width 476 height 203
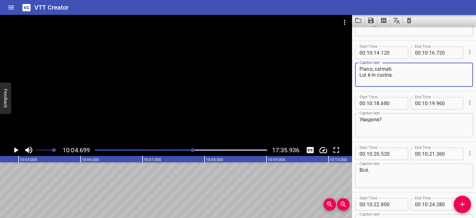
scroll to position [3825, 0]
type textarea "Piano, calmati. Lui è in cucina."
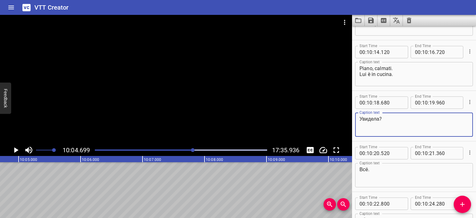
drag, startPoint x: 378, startPoint y: 120, endPoint x: 349, endPoint y: 119, distance: 29.5
click at [349, 119] on main "10:04.699 17:35.936 00:00.000 00:01.000 00:02.000 00:03.000 00:04.000 00:05.000…" at bounding box center [238, 116] width 476 height 203
type textarea "Visto?"
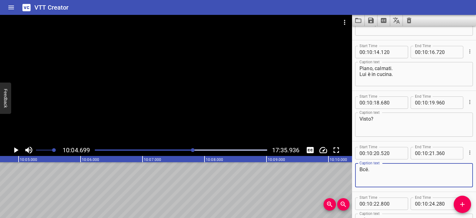
drag, startPoint x: 367, startPoint y: 168, endPoint x: 351, endPoint y: 169, distance: 16.1
click at [351, 169] on main "10:04.699 17:35.936 00:00.000 00:01.000 00:02.000 00:03.000 00:04.000 00:05.000…" at bounding box center [238, 116] width 476 height 203
type textarea "Ok."
click at [300, 134] on div at bounding box center [176, 79] width 352 height 129
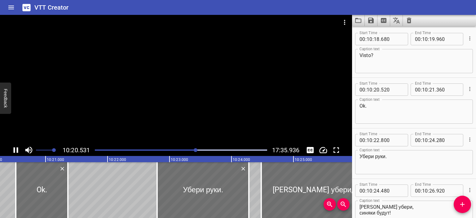
scroll to position [3939, 0]
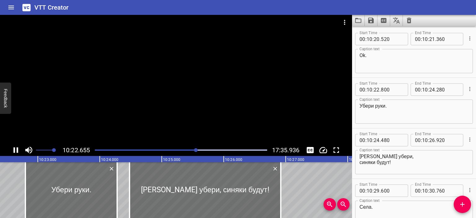
click at [209, 100] on div at bounding box center [176, 79] width 352 height 129
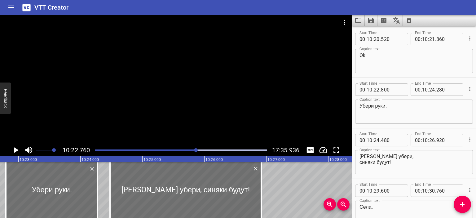
scroll to position [0, 38588]
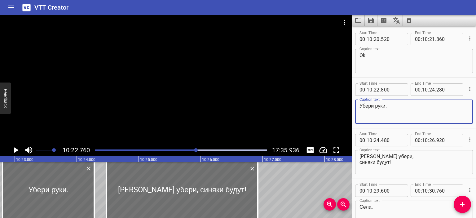
drag, startPoint x: 386, startPoint y: 108, endPoint x: 323, endPoint y: 106, distance: 63.5
click at [323, 106] on main "10:22.760 17:35.936 00:00.000 00:01.000 00:02.000 00:03.000 00:04.000 00:05.000…" at bounding box center [238, 116] width 476 height 203
type textarea "Togli le mani."
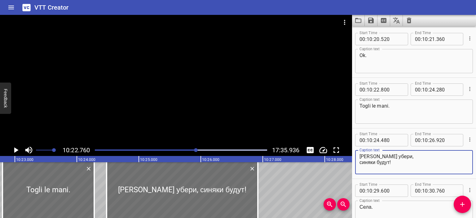
drag, startPoint x: 385, startPoint y: 156, endPoint x: 337, endPoint y: 153, distance: 48.4
click at [337, 153] on main "10:22.760 17:35.936 00:00.000 00:01.000 00:02.000 00:03.000 00:04.000 00:05.000…" at bounding box center [238, 116] width 476 height 203
click at [257, 106] on div at bounding box center [176, 79] width 352 height 129
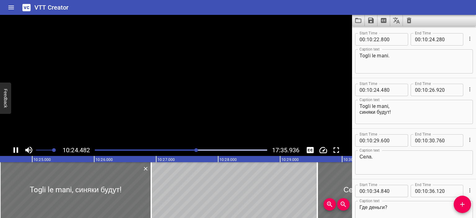
scroll to position [4040, 0]
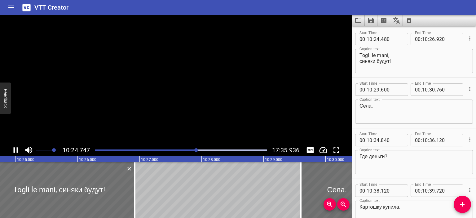
click at [257, 106] on video at bounding box center [176, 79] width 352 height 129
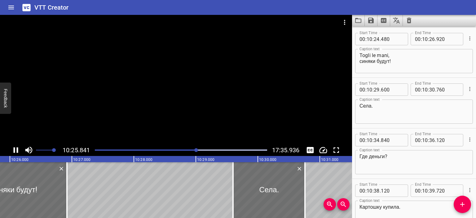
click at [255, 100] on div at bounding box center [176, 79] width 352 height 129
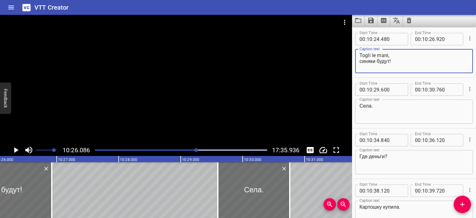
drag, startPoint x: 389, startPoint y: 61, endPoint x: 354, endPoint y: 63, distance: 35.4
click at [354, 63] on div "Start Time 00 : 10 : 24 . 480 Start Time End Time 00 : 10 : 26 . 920 End Time C…" at bounding box center [414, 52] width 124 height 50
type textarea "Togli le mani, altrimenti avrò i lividi!"
click at [292, 98] on div at bounding box center [176, 79] width 352 height 129
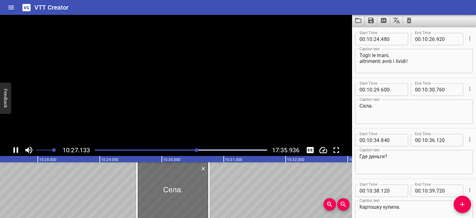
click at [292, 98] on video at bounding box center [176, 79] width 352 height 129
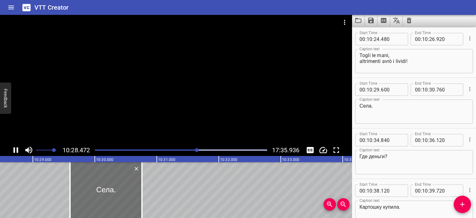
click at [249, 90] on div at bounding box center [176, 79] width 352 height 129
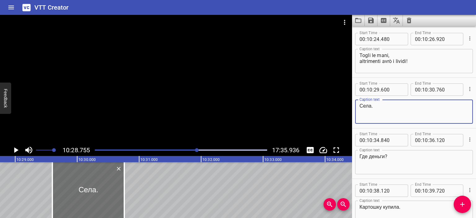
drag, startPoint x: 372, startPoint y: 105, endPoint x: 339, endPoint y: 105, distance: 32.5
click at [339, 105] on main "10:28.755 17:35.936 00:00.000 00:01.000 00:02.000 00:03.000 00:04.000 00:05.000…" at bounding box center [238, 116] width 476 height 203
type textarea "Siediti."
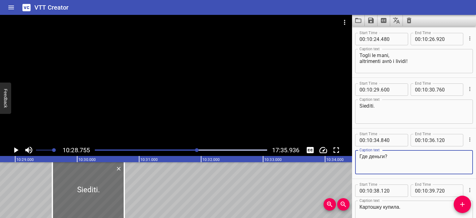
drag, startPoint x: 385, startPoint y: 154, endPoint x: 349, endPoint y: 155, distance: 35.6
click at [349, 155] on main "10:28.755 17:35.936 00:00.000 00:01.000 00:02.000 00:03.000 00:04.000 00:05.000…" at bounding box center [238, 116] width 476 height 203
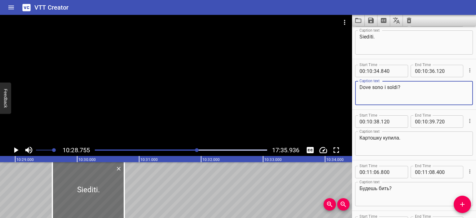
scroll to position [4109, 0]
type textarea "Dove sono i soldi?"
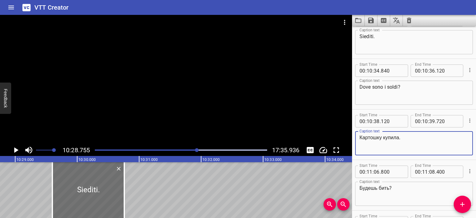
drag, startPoint x: 399, startPoint y: 137, endPoint x: 337, endPoint y: 141, distance: 62.7
click at [337, 141] on main "10:28.755 17:35.936 00:00.000 00:01.000 00:02.000 00:03.000 00:04.000 00:05.000…" at bounding box center [238, 116] width 476 height 203
click at [401, 141] on textarea "Картошку купила." at bounding box center [413, 143] width 109 height 18
drag, startPoint x: 400, startPoint y: 138, endPoint x: 336, endPoint y: 138, distance: 64.4
click at [336, 138] on main "10:28.755 17:35.936 00:00.000 00:01.000 00:02.000 00:03.000 00:04.000 00:05.000…" at bounding box center [238, 116] width 476 height 203
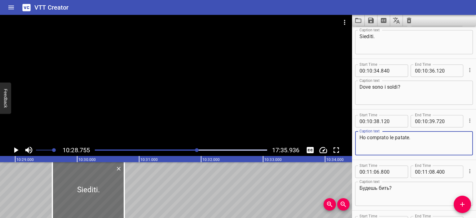
type textarea "Ho comprato le patate."
click at [255, 109] on div at bounding box center [176, 79] width 352 height 129
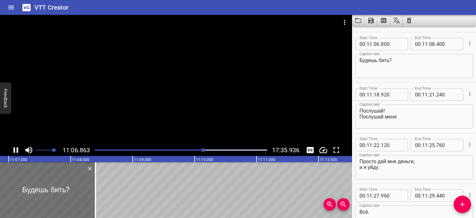
scroll to position [4242, 0]
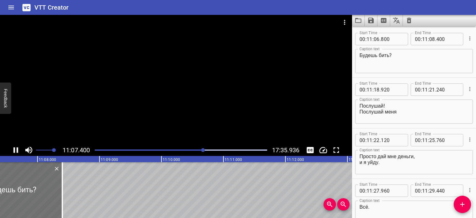
click at [261, 94] on div at bounding box center [176, 79] width 352 height 129
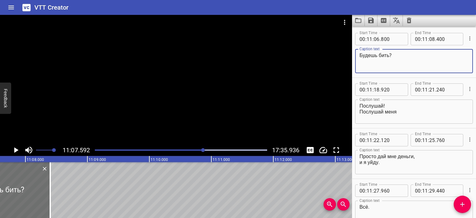
drag, startPoint x: 389, startPoint y: 55, endPoint x: 344, endPoint y: 58, distance: 45.3
click at [344, 58] on main "11:07.592 17:35.936 00:00.000 00:01.000 00:02.000 00:03.000 00:04.000 00:05.000…" at bounding box center [238, 116] width 476 height 203
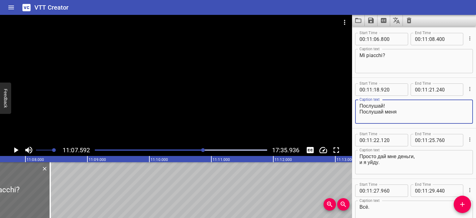
drag, startPoint x: 396, startPoint y: 109, endPoint x: 358, endPoint y: 106, distance: 37.9
click at [358, 106] on div "Послушай! Послушай меня Caption text" at bounding box center [414, 111] width 118 height 24
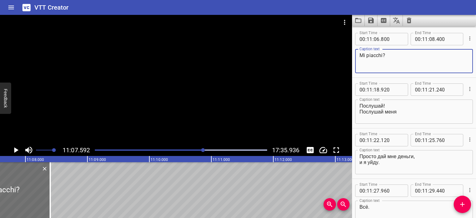
click at [374, 57] on textarea "Mi piacchi?" at bounding box center [413, 61] width 109 height 18
type textarea "Mi picchi?"
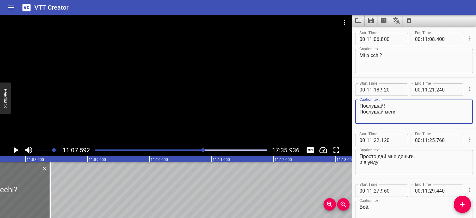
drag, startPoint x: 384, startPoint y: 105, endPoint x: 353, endPoint y: 104, distance: 31.3
click at [353, 104] on div "Start Time 00 : 11 : 18 . 920 Start Time End Time 00 : 11 : 21 . 240 End Time C…" at bounding box center [414, 103] width 124 height 50
drag, startPoint x: 397, startPoint y: 112, endPoint x: 357, endPoint y: 112, distance: 39.7
click at [357, 112] on div "Ascolta! Послушай меня Caption text" at bounding box center [414, 111] width 118 height 24
type textarea "Ascolta! [GEOGRAPHIC_DATA]."
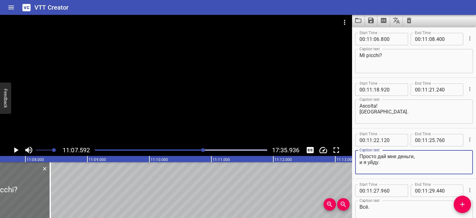
drag, startPoint x: 378, startPoint y: 162, endPoint x: 353, endPoint y: 155, distance: 25.4
click at [353, 155] on div "Start Time 00 : 11 : 22 . 120 Start Time End Time 00 : 11 : 25 . 760 End Time C…" at bounding box center [414, 153] width 124 height 50
click at [359, 160] on div "Dammi i soldi e io me ne vado. Caption text" at bounding box center [414, 162] width 118 height 24
click at [360, 161] on textarea "Dammi i soldi e io me ne vado." at bounding box center [413, 162] width 109 height 18
type textarea "Dammi i soldi e io me ne vado."
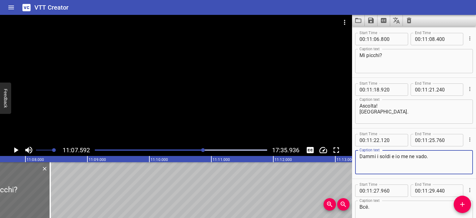
click at [226, 64] on div at bounding box center [176, 79] width 352 height 129
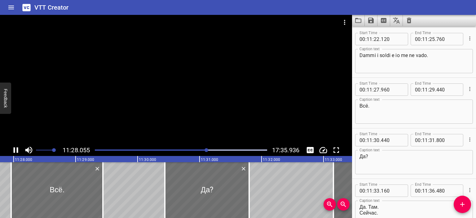
scroll to position [4393, 0]
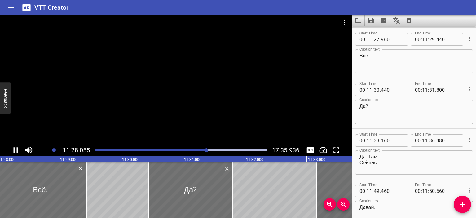
click at [222, 80] on div at bounding box center [176, 79] width 352 height 129
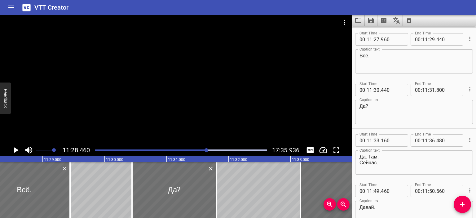
scroll to position [0, 42659]
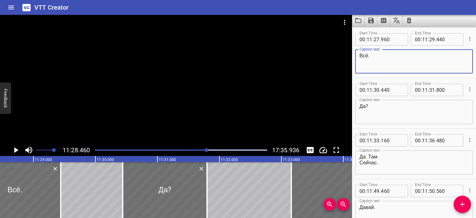
drag, startPoint x: 369, startPoint y: 54, endPoint x: 347, endPoint y: 55, distance: 22.1
click at [347, 55] on main "11:28.460 17:35.936 00:00.000 00:01.000 00:02.000 00:03.000 00:04.000 00:05.000…" at bounding box center [238, 116] width 476 height 203
type textarea "E basta."
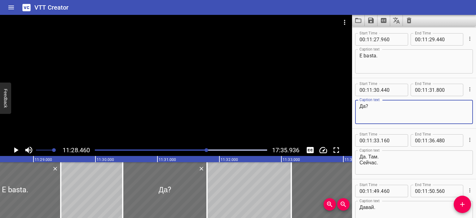
drag, startPoint x: 366, startPoint y: 104, endPoint x: 353, endPoint y: 105, distance: 12.7
click at [353, 105] on div "Start Time 00 : 11 : 30 . 440 Start Time End Time 00 : 11 : 31 . 800 End Time C…" at bounding box center [414, 103] width 124 height 50
type textarea "Ok?"
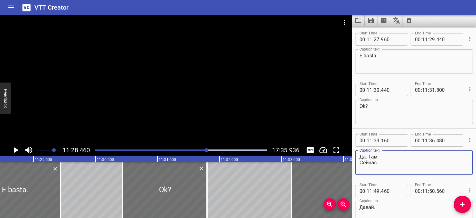
drag, startPoint x: 382, startPoint y: 162, endPoint x: 356, endPoint y: 156, distance: 26.2
click at [356, 156] on div "Да. Там. Сейчас. Caption text" at bounding box center [414, 162] width 118 height 24
type textarea "Sì. Lì. Un attimo"
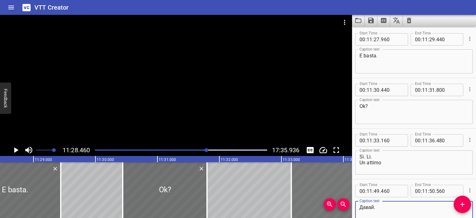
drag, startPoint x: 374, startPoint y: 207, endPoint x: 352, endPoint y: 207, distance: 22.6
click at [352, 207] on main "11:28.460 17:35.936 00:00.000 00:01.000 00:02.000 00:03.000 00:04.000 00:05.000…" at bounding box center [238, 116] width 476 height 203
type textarea "Dai."
click at [271, 100] on div at bounding box center [176, 79] width 352 height 129
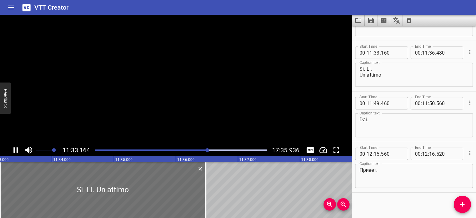
scroll to position [4483, 0]
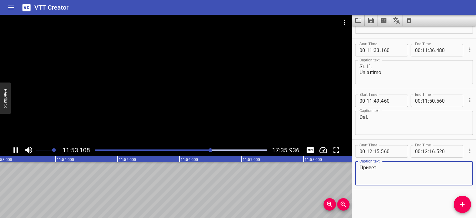
drag, startPoint x: 377, startPoint y: 167, endPoint x: 351, endPoint y: 167, distance: 25.7
click at [351, 167] on main "11:53.108 17:35.936 00:00.000 00:01.000 00:02.000 00:03.000 00:04.000 00:05.000…" at bounding box center [238, 116] width 476 height 203
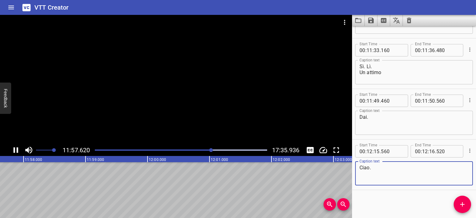
type textarea "Ciao."
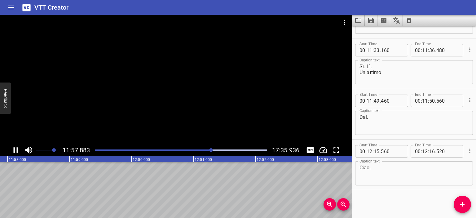
click at [216, 150] on div "Play progress" at bounding box center [181, 149] width 172 height 1
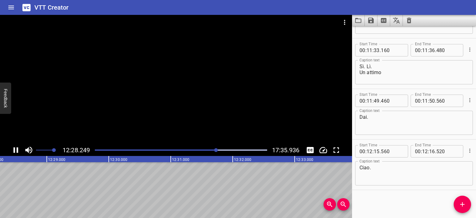
click at [211, 150] on div "Play progress" at bounding box center [131, 149] width 172 height 1
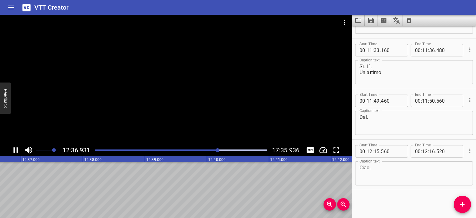
click at [223, 151] on div at bounding box center [180, 150] width 179 height 9
click at [218, 150] on div "Play progress" at bounding box center [138, 149] width 172 height 1
click at [237, 150] on div "Play progress" at bounding box center [181, 149] width 172 height 1
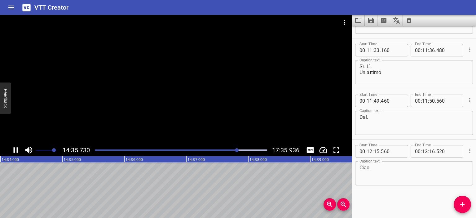
click at [240, 150] on div "Play progress" at bounding box center [181, 149] width 172 height 1
click at [249, 150] on div "Play progress" at bounding box center [181, 149] width 172 height 1
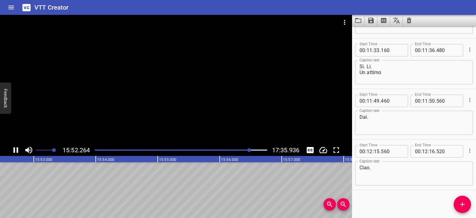
click at [252, 150] on div "Play progress" at bounding box center [181, 149] width 172 height 1
click at [232, 105] on div at bounding box center [176, 79] width 352 height 129
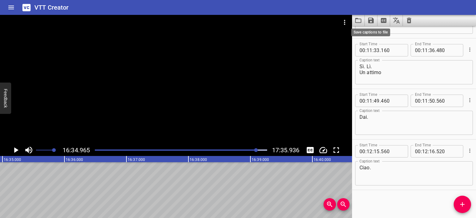
click at [371, 20] on icon "Save captions to file" at bounding box center [371, 21] width 6 height 6
click at [380, 34] on li "Save to VTT file" at bounding box center [388, 34] width 46 height 11
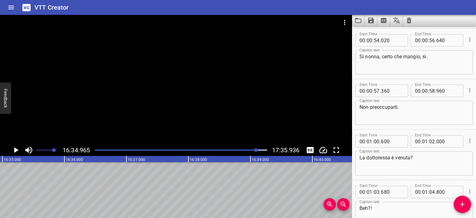
scroll to position [0, 0]
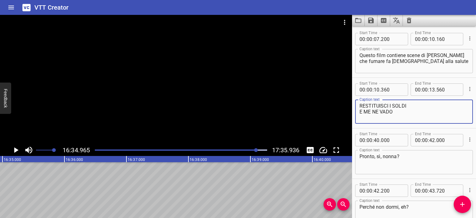
drag, startPoint x: 406, startPoint y: 114, endPoint x: 354, endPoint y: 106, distance: 52.1
click at [354, 106] on div "Start Time 00 : 00 : 10 . 360 Start Time End Time 00 : 00 : 13 . 560 End Time C…" at bounding box center [414, 103] width 124 height 50
